Goal: Task Accomplishment & Management: Complete application form

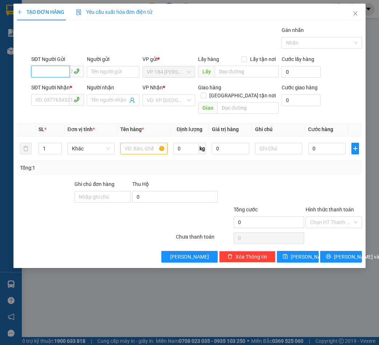
drag, startPoint x: 54, startPoint y: 71, endPoint x: 59, endPoint y: 64, distance: 8.3
click at [54, 70] on input "SĐT Người Gửi" at bounding box center [50, 72] width 39 height 12
click at [47, 69] on input "SĐT Người Gửi" at bounding box center [50, 72] width 39 height 12
click at [57, 84] on div "0976281819 - ANH DŨNG" at bounding box center [65, 86] width 58 height 8
type input "0976281819"
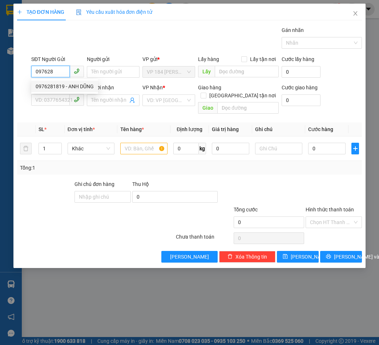
type input "ANH DŨNG"
type input "0783609249"
type input "CHÚ BẢO"
type input "N3 LONG SƠN"
type input "40.000"
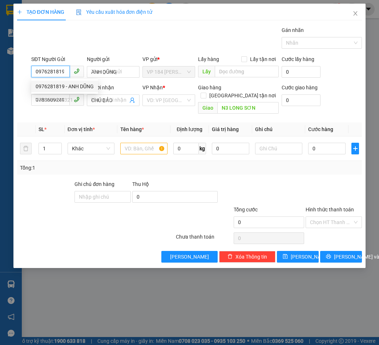
type input "40.000"
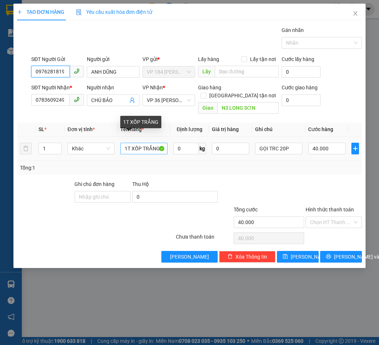
type input "0976281819"
drag, startPoint x: 149, startPoint y: 140, endPoint x: 105, endPoint y: 144, distance: 44.1
click at [105, 144] on tr "1 Khác 1T XỐP TRẮNG 0 kg 0 GỌI TRC 20P 40.000" at bounding box center [189, 149] width 345 height 24
click at [140, 143] on input "ẮNG" at bounding box center [143, 149] width 47 height 12
type input "Ắ"
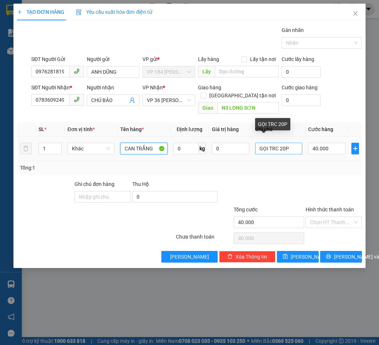
type input "CAN TRẮNG"
click at [296, 143] on input "GỌI TRC 20P" at bounding box center [278, 149] width 47 height 12
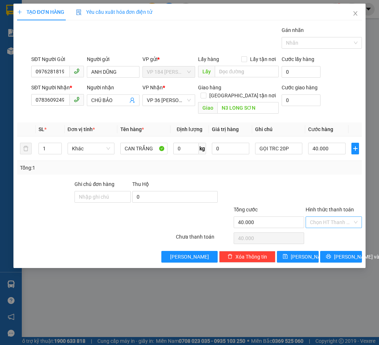
click at [340, 217] on input "Hình thức thanh toán" at bounding box center [331, 222] width 43 height 11
click at [339, 228] on div "Tại văn phòng" at bounding box center [334, 229] width 48 height 8
type input "0"
click at [338, 253] on span "[PERSON_NAME] và In" at bounding box center [359, 257] width 51 height 8
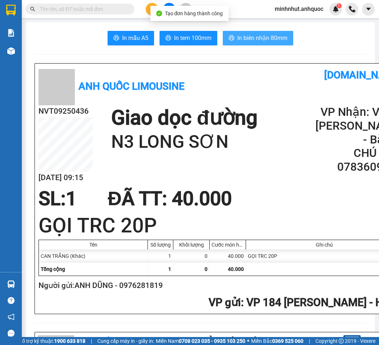
click at [258, 39] on span "In biên nhận 80mm" at bounding box center [262, 37] width 50 height 9
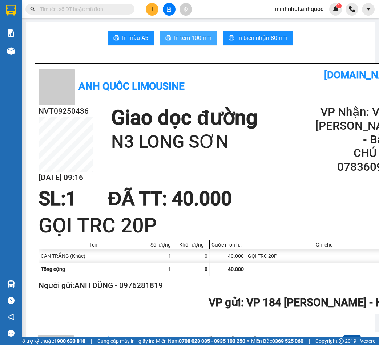
click at [190, 38] on span "In tem 100mm" at bounding box center [192, 37] width 37 height 9
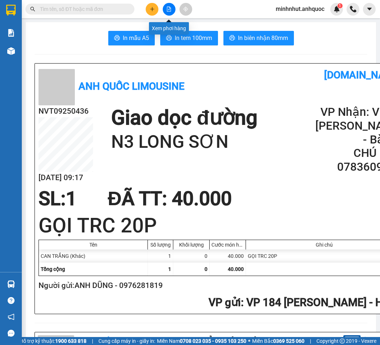
click at [170, 9] on icon "file-add" at bounding box center [168, 9] width 5 height 5
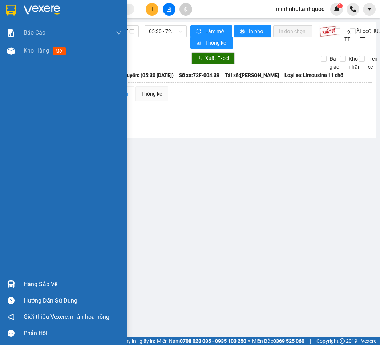
click at [25, 50] on span "Kho hàng" at bounding box center [36, 50] width 25 height 7
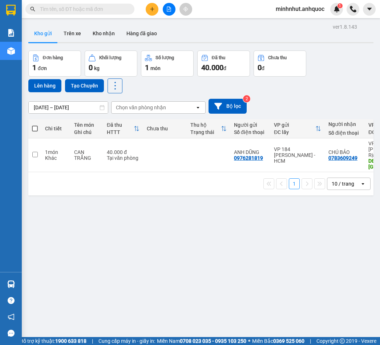
click at [73, 32] on button "Trên xe" at bounding box center [72, 33] width 29 height 17
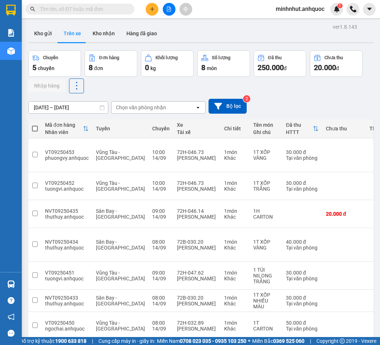
click at [153, 12] on button at bounding box center [152, 9] width 13 height 13
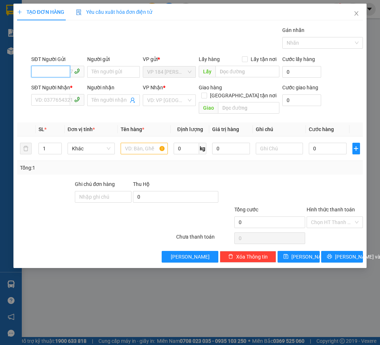
click at [54, 72] on input "SĐT Người Gửi" at bounding box center [50, 72] width 39 height 12
click at [40, 82] on div "0913144953 - NAM" at bounding box center [57, 87] width 53 height 12
type input "0913144953"
type input "NAM"
type input "0981169499"
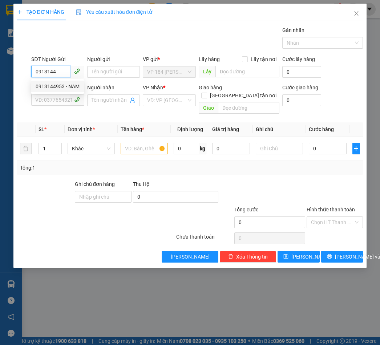
type input "PHƯƠNG"
type input "VPBR"
type input "TM 20/4 VP 184 HẢO"
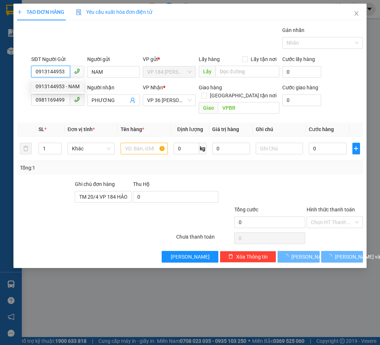
type input "20.000"
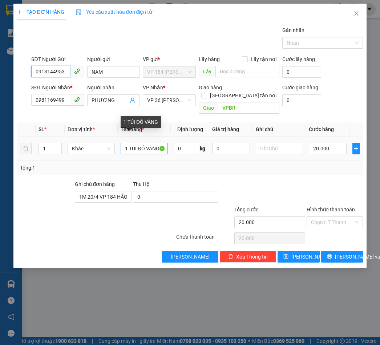
type input "0913144953"
click at [147, 143] on input "1 TÚI ĐỎ VÀNG" at bounding box center [144, 149] width 47 height 12
type input "1 TÚI GIẤY VÀNG"
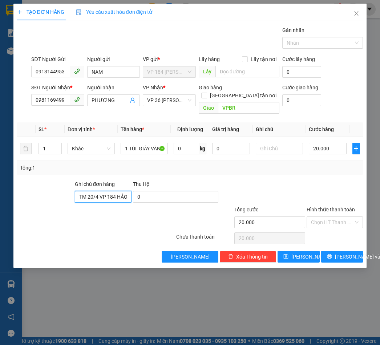
click at [128, 191] on input "TM 20/4 VP 184 HẢO" at bounding box center [103, 197] width 56 height 12
type input "T"
click at [330, 217] on input "Hình thức thanh toán" at bounding box center [332, 222] width 43 height 11
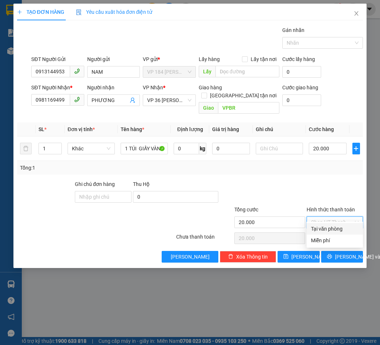
click at [331, 229] on div "Tại văn phòng" at bounding box center [335, 229] width 48 height 8
type input "0"
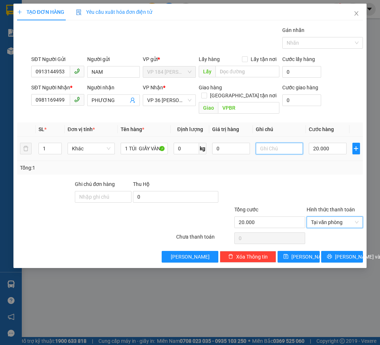
click at [271, 143] on input "text" at bounding box center [279, 149] width 47 height 12
click at [276, 143] on input "SBC 10.04" at bounding box center [279, 149] width 47 height 12
type input "SBC 10:04"
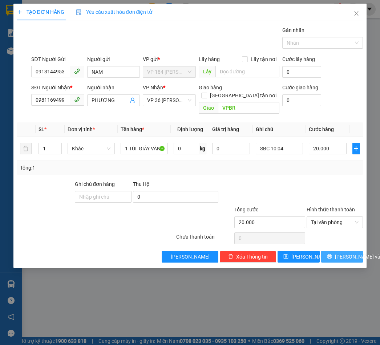
click at [341, 253] on span "[PERSON_NAME] và In" at bounding box center [360, 257] width 51 height 8
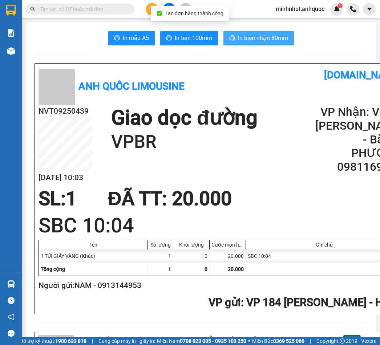
click at [249, 41] on span "In biên nhận 80mm" at bounding box center [263, 37] width 50 height 9
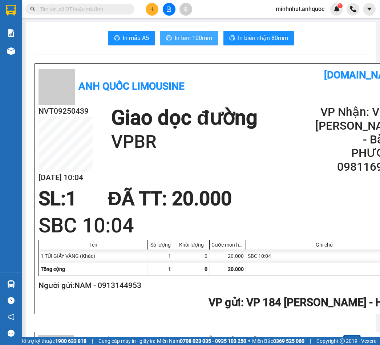
click at [192, 35] on span "In tem 100mm" at bounding box center [193, 37] width 37 height 9
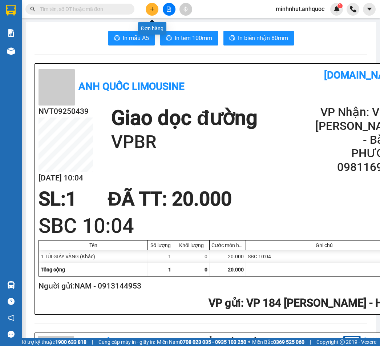
click at [150, 12] on button at bounding box center [152, 9] width 13 height 13
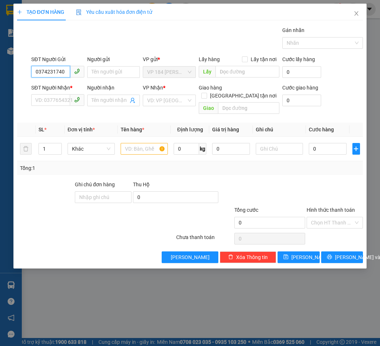
type input "0374231740"
click at [105, 65] on div "Người gửi" at bounding box center [113, 60] width 53 height 11
click at [109, 71] on input "Người gửi" at bounding box center [113, 72] width 53 height 12
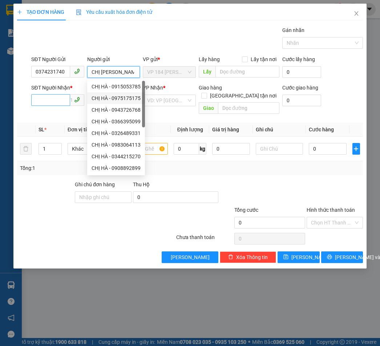
type input "CHỊ [PERSON_NAME]"
click at [53, 100] on input "SĐT Người Nhận *" at bounding box center [50, 100] width 39 height 12
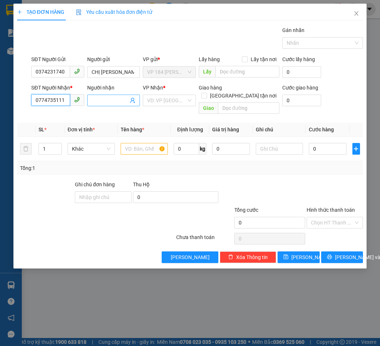
type input "0774735111"
click at [104, 102] on input "Người nhận" at bounding box center [110, 100] width 37 height 8
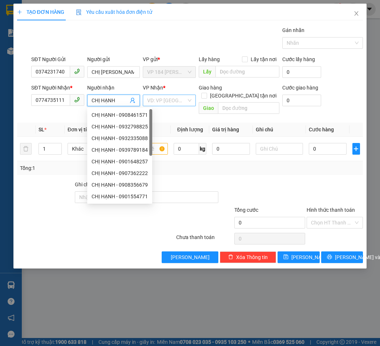
type input "CHỊ HẠNH"
click at [151, 95] on input "search" at bounding box center [166, 100] width 39 height 11
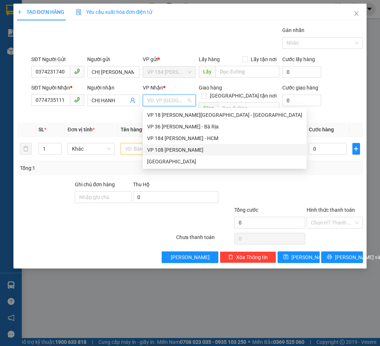
click at [172, 150] on div "VP 108 [PERSON_NAME]" at bounding box center [224, 150] width 155 height 8
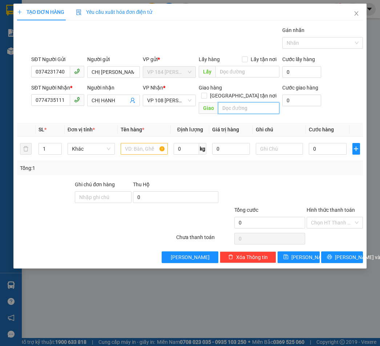
click at [246, 102] on input "text" at bounding box center [248, 108] width 61 height 12
type input "1"
type input "VPVT"
click at [49, 143] on input "1" at bounding box center [50, 148] width 23 height 11
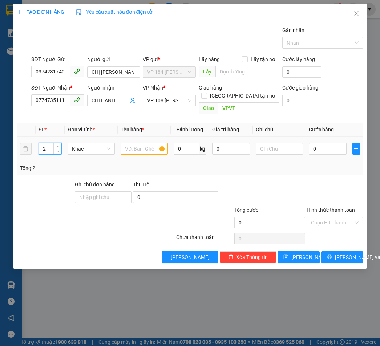
type input "2"
click at [134, 143] on input "text" at bounding box center [144, 149] width 47 height 12
type input "1 TÚI XANH + 1 TÚI TRẮNG"
click at [325, 144] on input "0" at bounding box center [328, 149] width 38 height 12
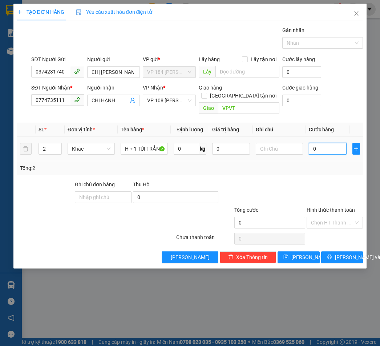
scroll to position [0, 0]
click at [325, 144] on input "0" at bounding box center [328, 149] width 38 height 12
type input "5"
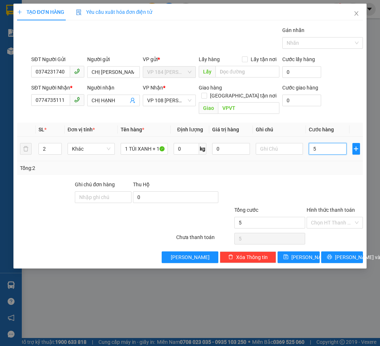
type input "50"
type input "500"
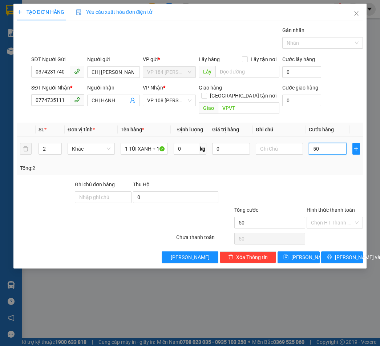
type input "500"
type input "5.000"
type input "50.000"
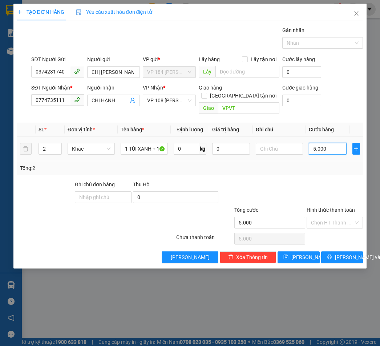
type input "50.000"
click at [339, 217] on input "Hình thức thanh toán" at bounding box center [332, 222] width 43 height 11
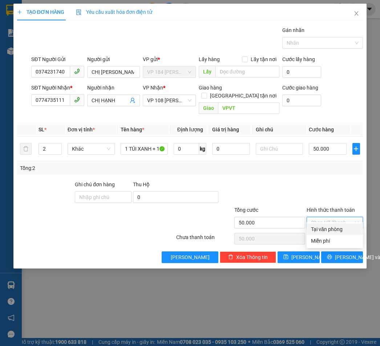
click at [335, 229] on div "Tại văn phòng" at bounding box center [335, 229] width 48 height 8
type input "0"
click at [338, 253] on span "[PERSON_NAME] và In" at bounding box center [360, 257] width 51 height 8
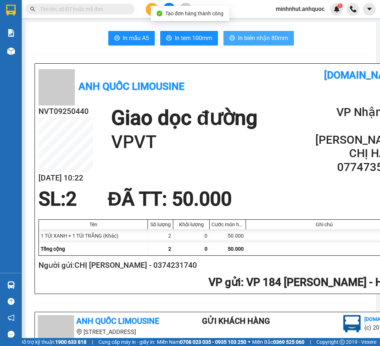
click at [245, 39] on span "In biên nhận 80mm" at bounding box center [263, 37] width 50 height 9
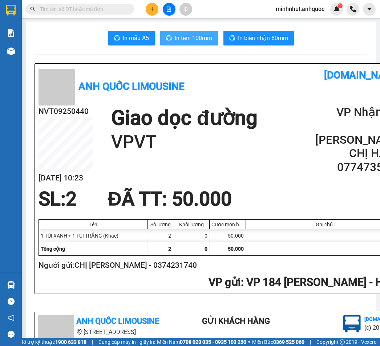
click at [198, 39] on span "In tem 100mm" at bounding box center [193, 37] width 37 height 9
click at [191, 33] on button "In tem 100mm" at bounding box center [189, 38] width 58 height 15
click at [152, 9] on icon "plus" at bounding box center [152, 9] width 5 height 5
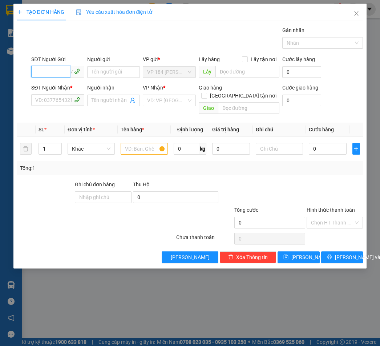
click at [57, 70] on input "SĐT Người Gửi" at bounding box center [50, 72] width 39 height 12
type input "0906028292"
click at [69, 88] on div "0906028292 - A KHÔI" at bounding box center [60, 86] width 49 height 8
type input "A KHÔI"
type input "0797872872"
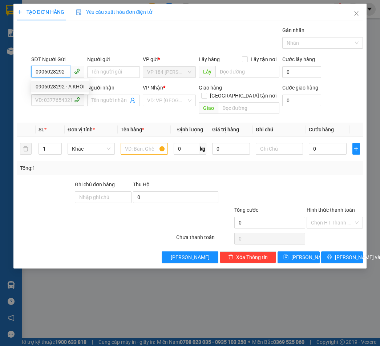
type input "CHỊ TRÂM"
type input "VPVT"
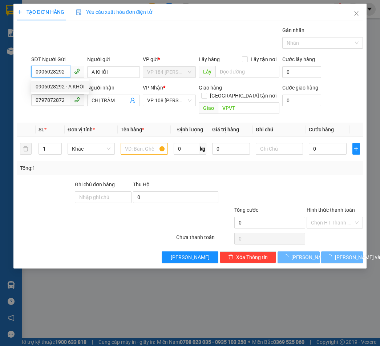
type input "20.000"
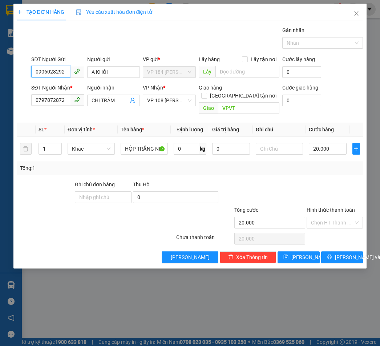
click at [60, 70] on input "0906028292" at bounding box center [50, 72] width 39 height 12
type input "0906028292"
click at [45, 101] on input "0797872872" at bounding box center [50, 100] width 39 height 12
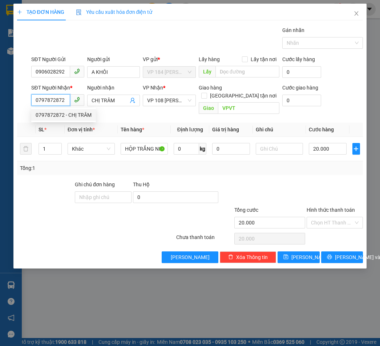
paste input "90602829"
type input "0906028292"
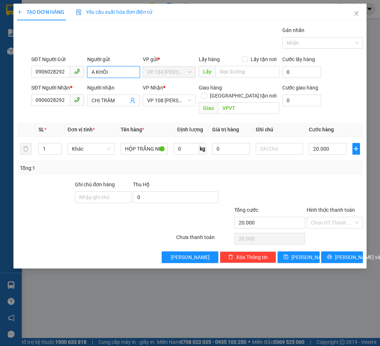
click at [115, 73] on input "A KHÔI" at bounding box center [113, 72] width 53 height 12
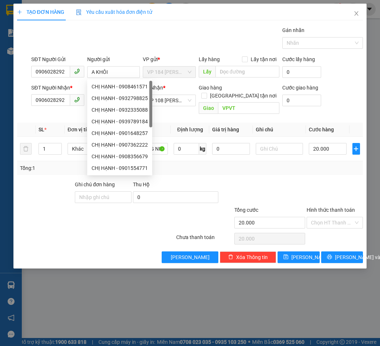
click at [161, 36] on div "Gán nhãn Nhãn" at bounding box center [197, 38] width 335 height 25
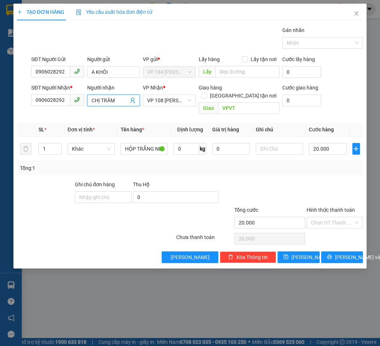
drag, startPoint x: 122, startPoint y: 100, endPoint x: 59, endPoint y: 110, distance: 63.2
click at [59, 110] on div "Transit Pickup Surcharge Ids Transit Deliver Surcharge Ids Transit Deliver Surc…" at bounding box center [190, 144] width 346 height 237
type input "A. KHÔI"
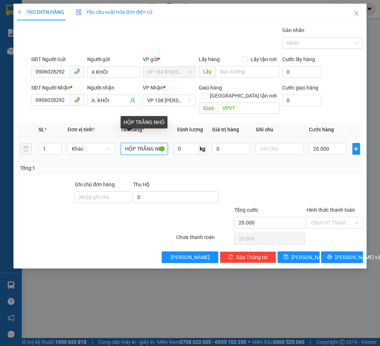
drag, startPoint x: 122, startPoint y: 141, endPoint x: 199, endPoint y: 149, distance: 77.1
click at [199, 149] on tr "1 Khác HỘP TRẮNG NHỎ 0 kg 0 20.000" at bounding box center [190, 149] width 346 height 24
type input "1K XAN"
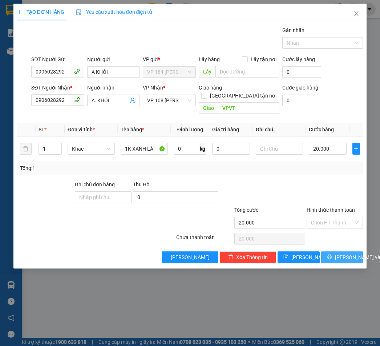
click at [346, 253] on span "[PERSON_NAME] và In" at bounding box center [360, 257] width 51 height 8
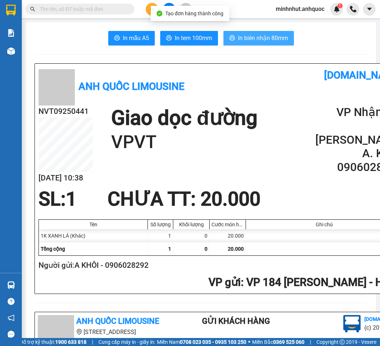
click at [249, 41] on span "In biên nhận 80mm" at bounding box center [263, 37] width 50 height 9
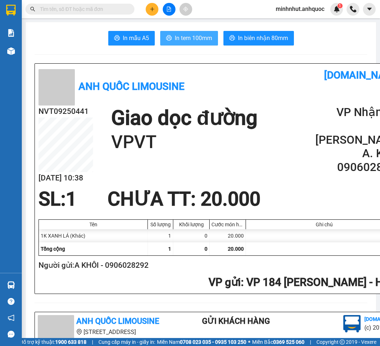
click at [195, 32] on button "In tem 100mm" at bounding box center [189, 38] width 58 height 15
